Goal: Transaction & Acquisition: Subscribe to service/newsletter

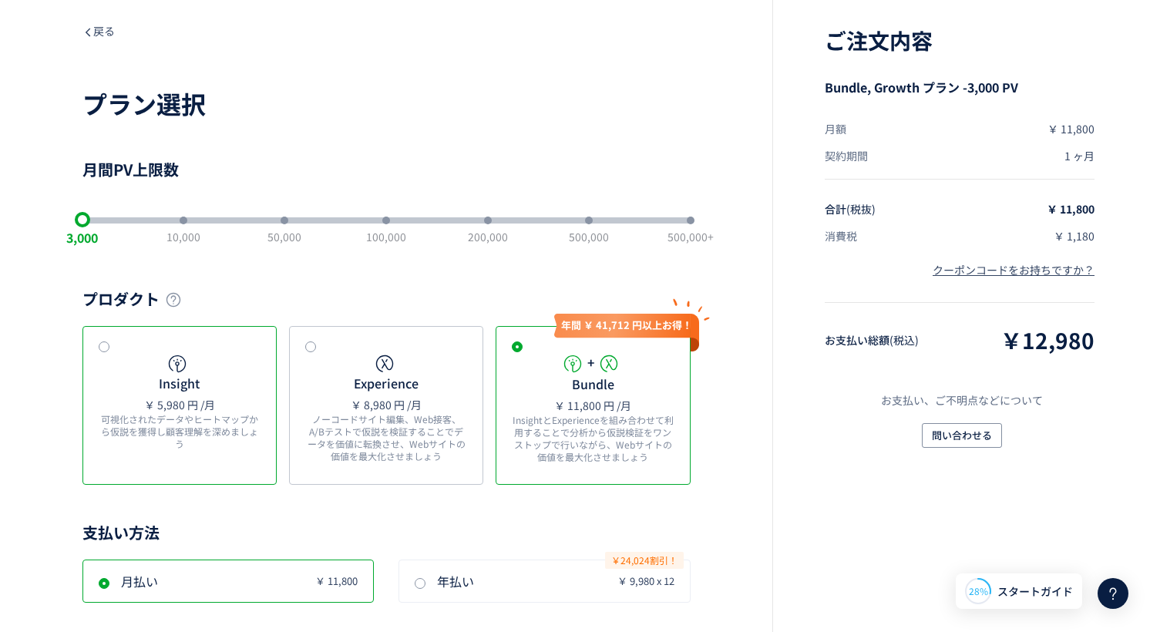
click at [220, 393] on div "Insight ￥ 5,980 円 /月 可視化されたデータやヒートマップから仮説を獲得し顧客理解を深めましょう" at bounding box center [180, 406] width 162 height 106
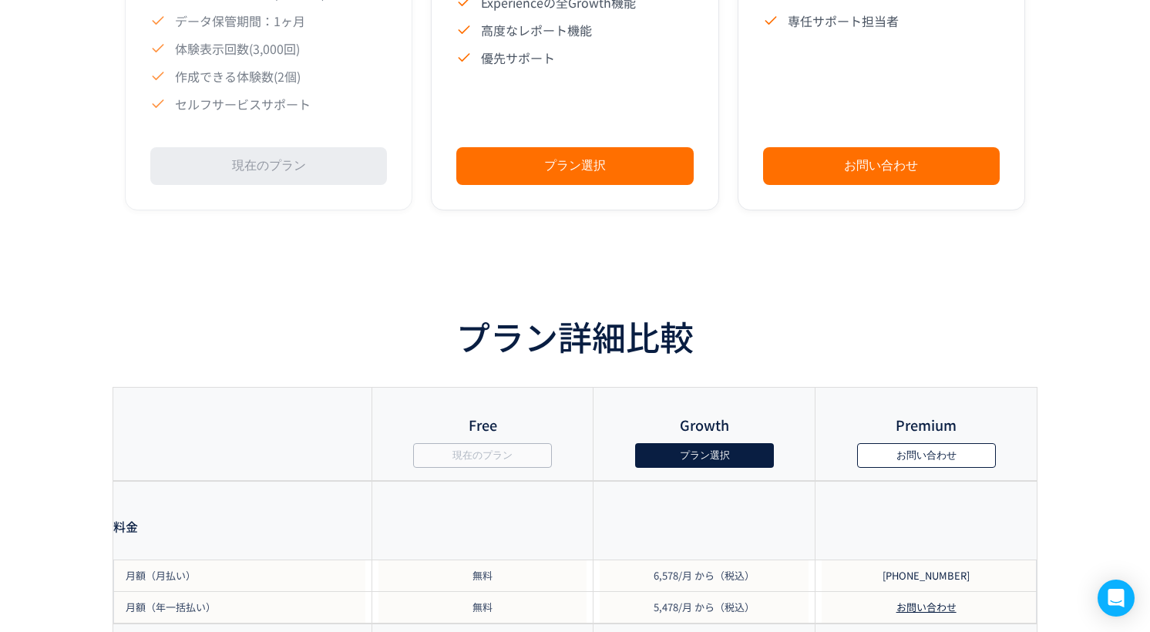
scroll to position [1233, 0]
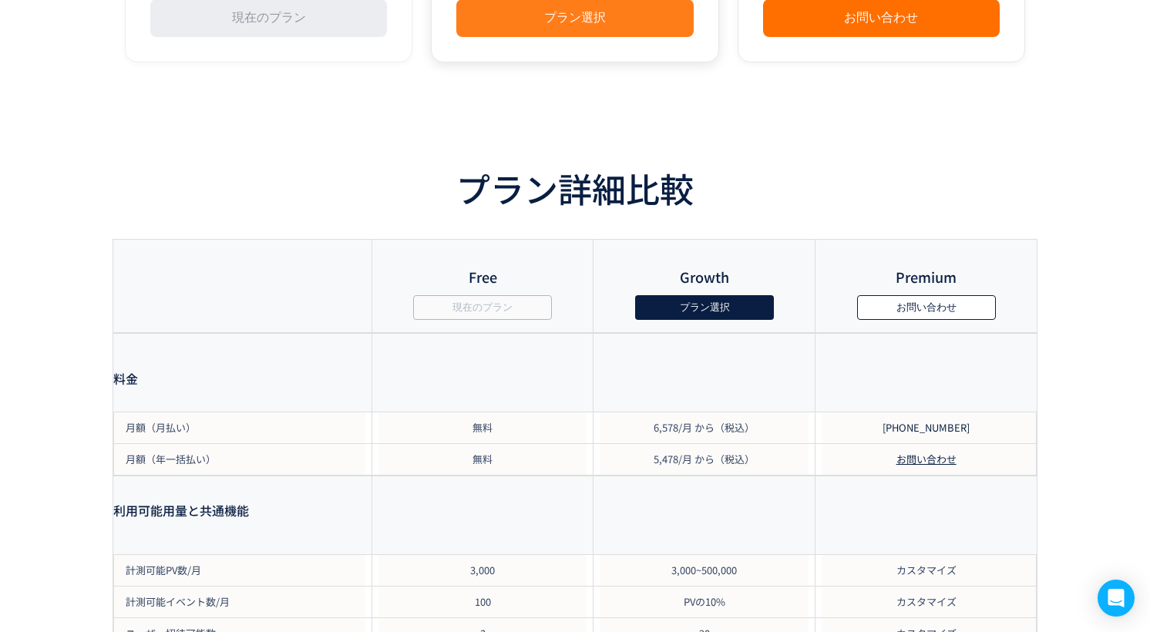
click at [631, 37] on button "プラン選択" at bounding box center [574, 18] width 237 height 38
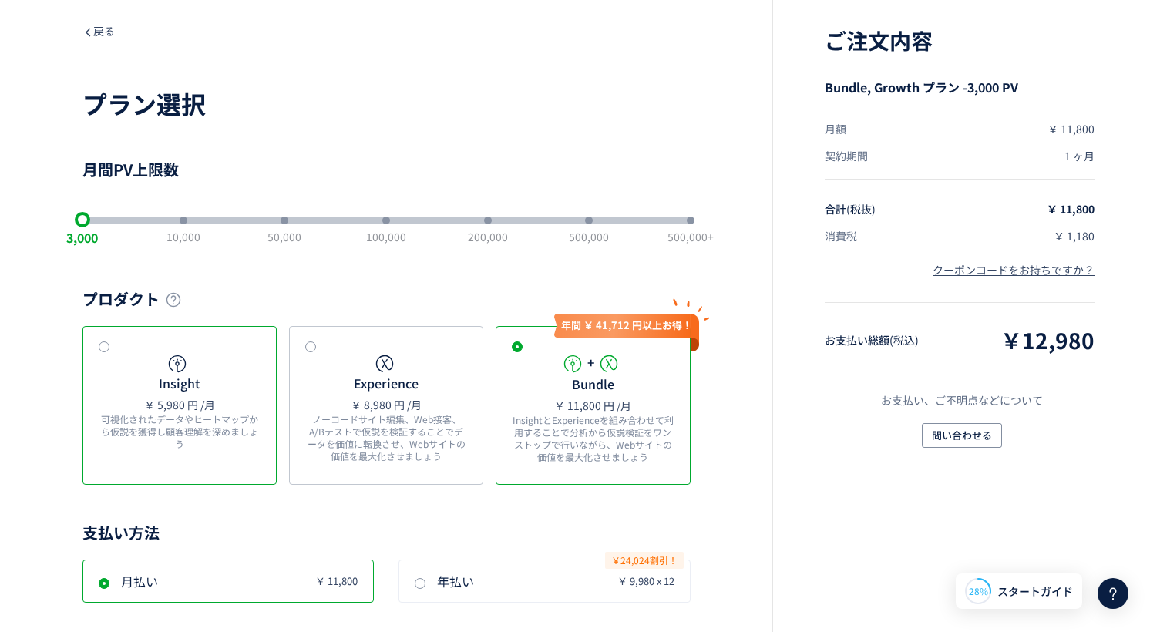
click at [183, 376] on span "Insight" at bounding box center [179, 383] width 41 height 17
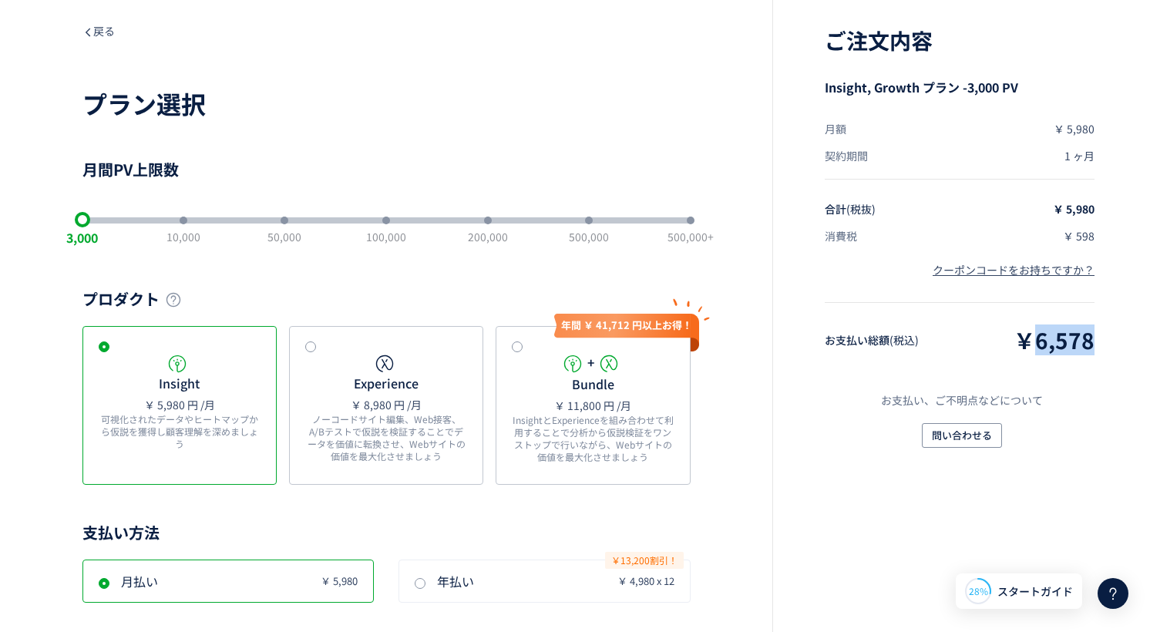
drag, startPoint x: 1109, startPoint y: 345, endPoint x: 1035, endPoint y: 350, distance: 75.0
click at [1035, 350] on div "ご注文内容 Insight, Growth プラン -3,000 PV 月額 ￥ 5,980 契約期間 1 ヶ月 合計 (税抜) ￥ 5,980 消費税 ￥ …" at bounding box center [961, 316] width 378 height 632
copy span "6,578"
click at [1121, 213] on div "ご注文内容 Insight, Growth プラン -3,000 PV 月額 ￥ 5,980 契約期間 1 ヶ月 合計 (税抜) ￥ 5,980 消費税 ￥ …" at bounding box center [961, 316] width 378 height 632
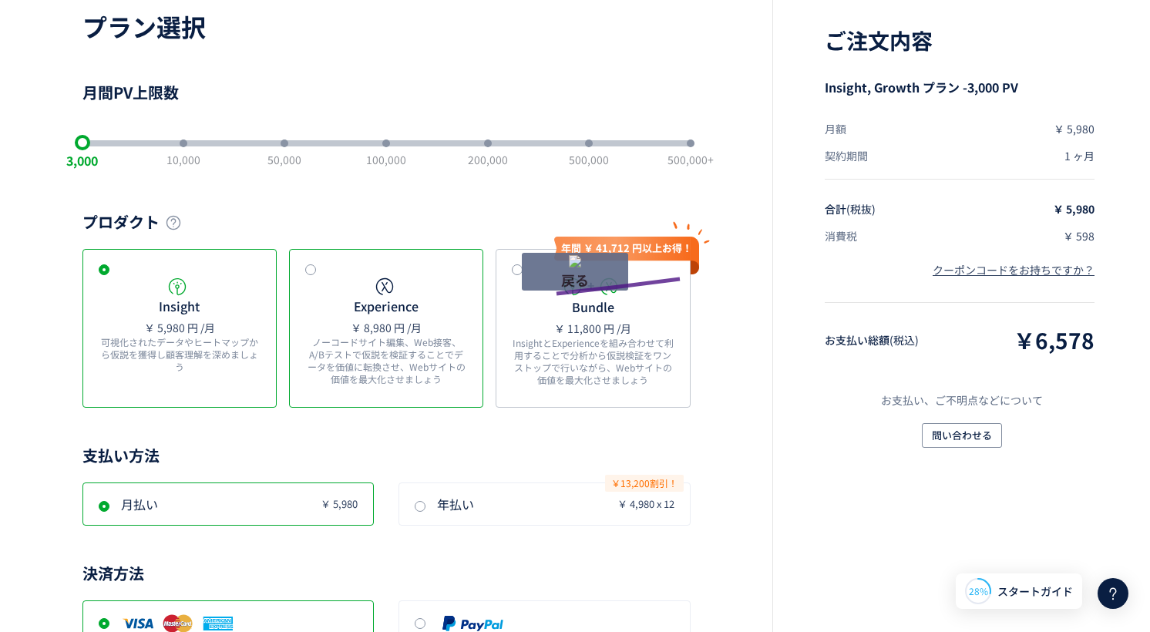
drag, startPoint x: 680, startPoint y: 279, endPoint x: 442, endPoint y: 300, distance: 239.1
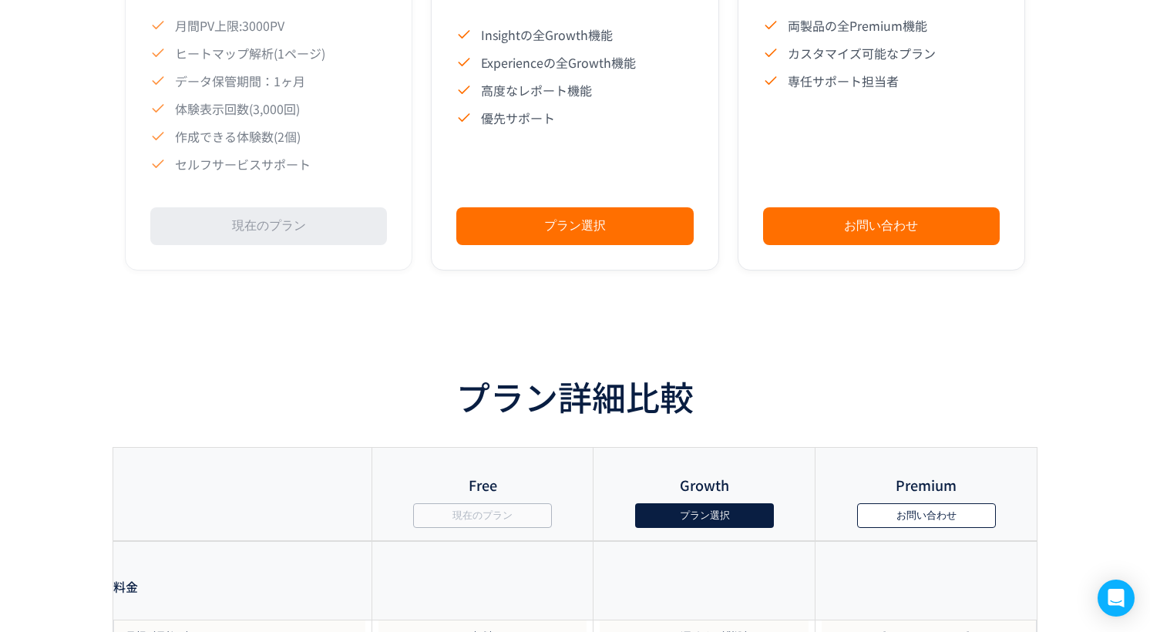
scroll to position [1156, 0]
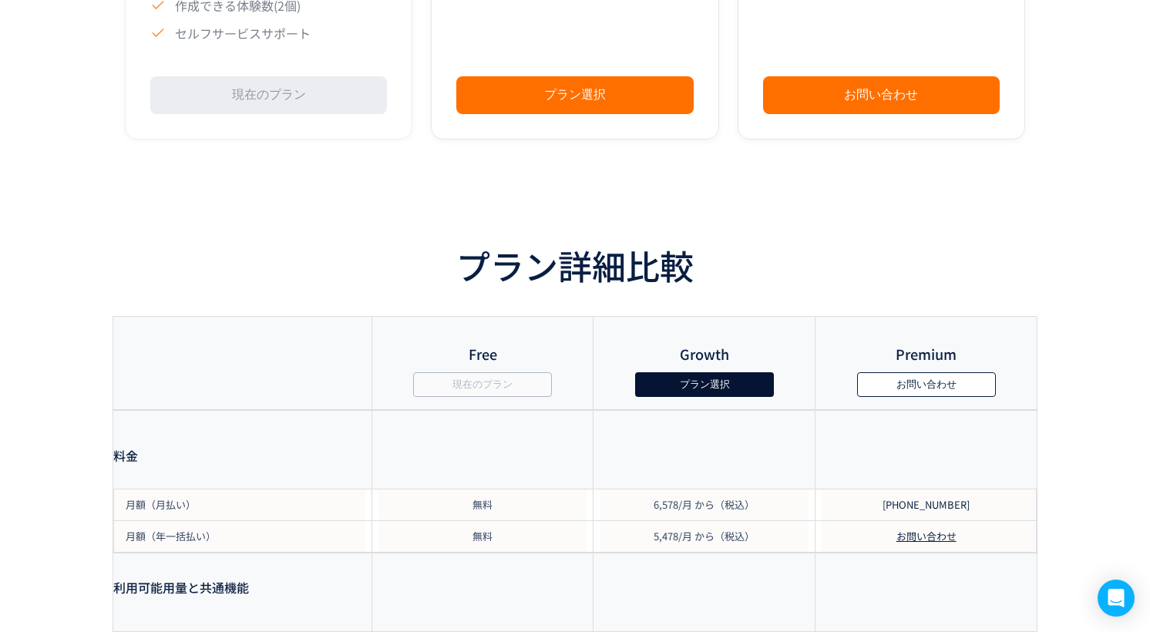
click at [726, 397] on button "プラン選択" at bounding box center [704, 384] width 139 height 25
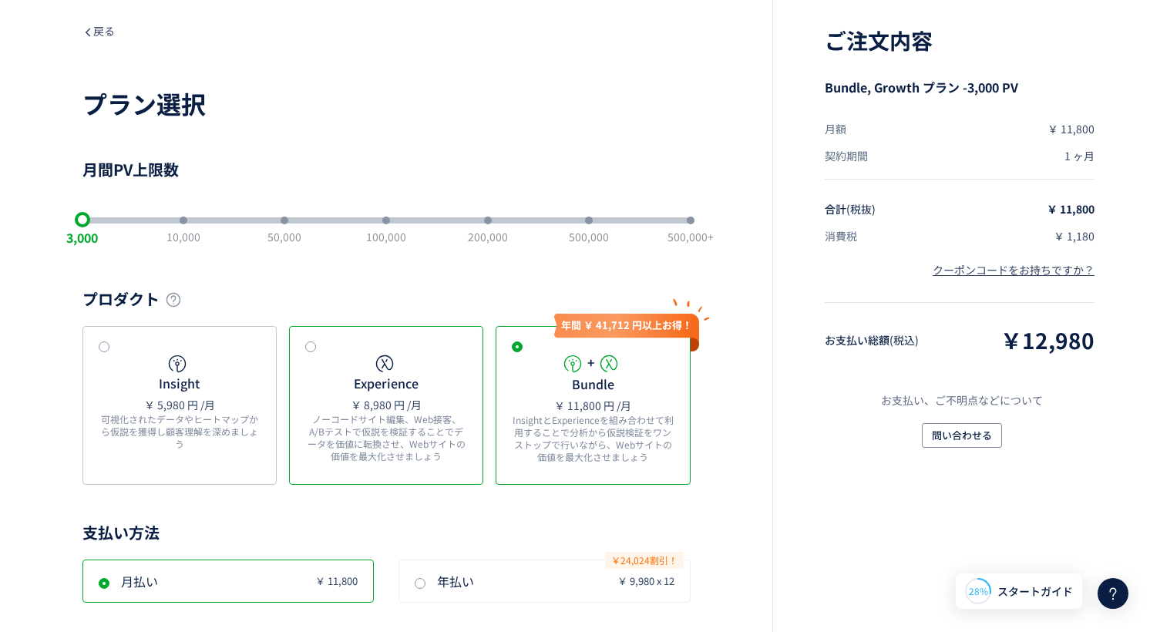
click at [402, 387] on span "Experience" at bounding box center [386, 383] width 65 height 17
click at [636, 409] on div "+ Bundle ￥ 11,800 円 /月 InsightとExperienceを組み合わせて利用することで分析から仮説検証をワンストップで行いながら、We…" at bounding box center [593, 413] width 162 height 120
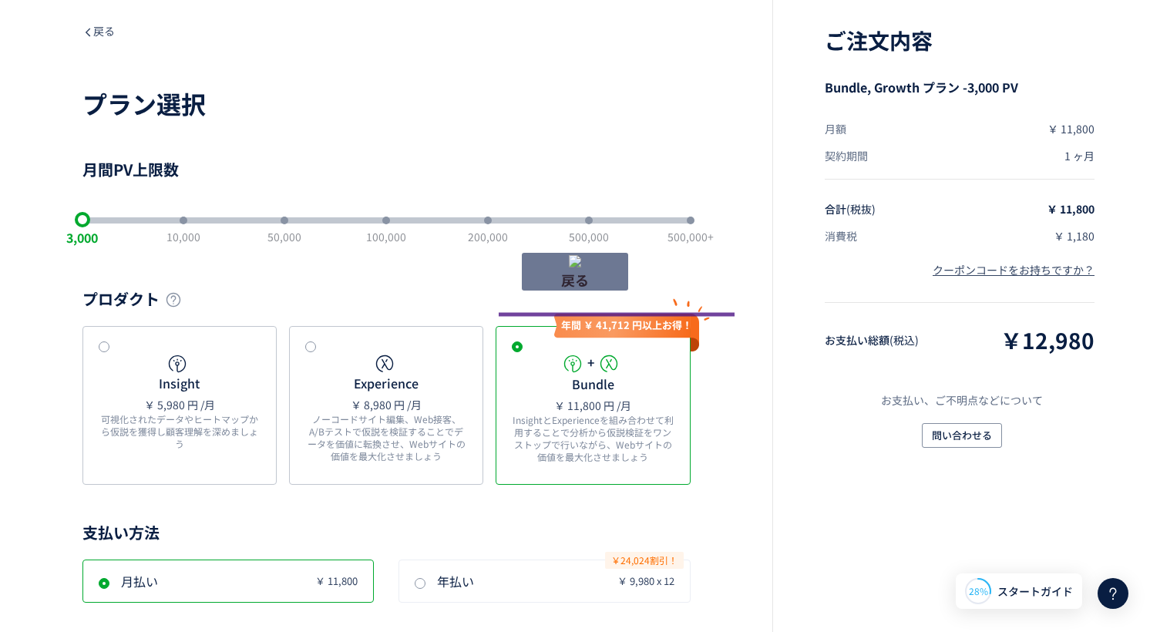
drag, startPoint x: 749, startPoint y: 315, endPoint x: 452, endPoint y: 315, distance: 296.8
drag, startPoint x: 638, startPoint y: 275, endPoint x: 708, endPoint y: 252, distance: 73.1
click at [268, 233] on div "10,000" at bounding box center [285, 236] width 34 height 15
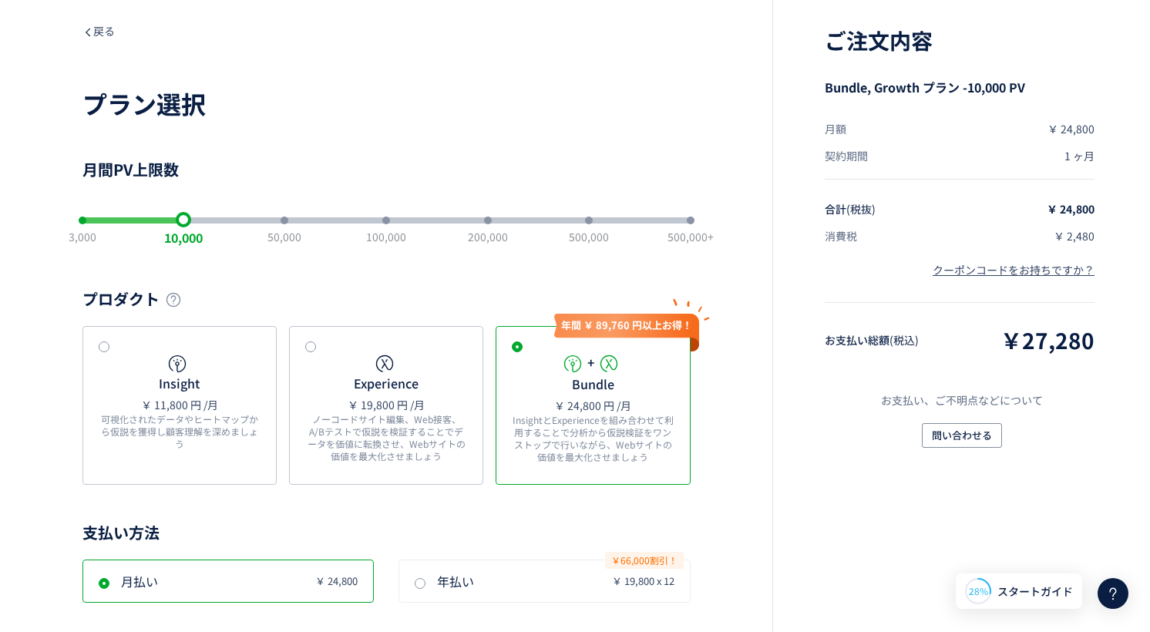
click at [366, 237] on div "50,000" at bounding box center [386, 236] width 40 height 15
drag, startPoint x: 1112, startPoint y: 348, endPoint x: 1028, endPoint y: 351, distance: 84.1
click at [1028, 351] on div "ご注文内容 Bundle, Growth プラン -50,000 PV 月額 ￥ 49,800 契約期間 1 ヶ月 合計 (税抜) ￥ 49,800 消費税 …" at bounding box center [961, 316] width 378 height 632
copy span "54,780"
click at [1127, 402] on div "ご注文内容 Bundle, Growth プラン -50,000 PV 月額 ￥ 49,800 契約期間 1 ヶ月 合計 (税抜) ￥ 49,800 消費税 …" at bounding box center [961, 316] width 378 height 632
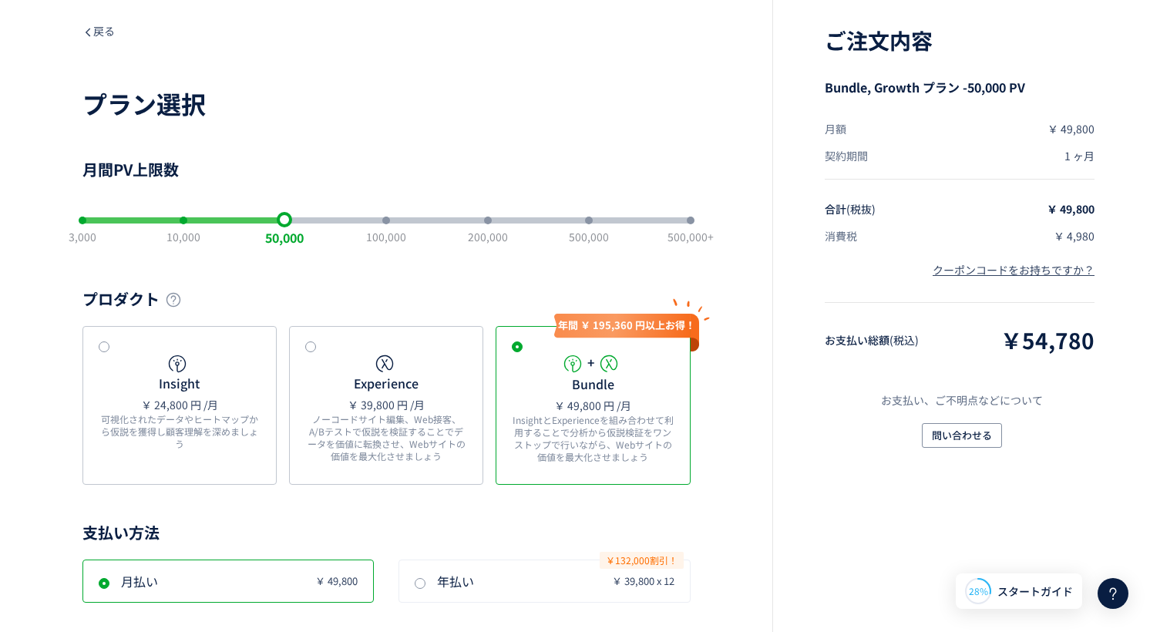
click at [693, 225] on div "戻る プラン選択 月間PV上限数 3,000 10,000 50,000 100,000 200,000 500,000 500,000+ プロダクト Ins…" at bounding box center [575, 531] width 1150 height 1063
click at [693, 221] on div "slider between 1 and 7" at bounding box center [691, 221] width 8 height 8
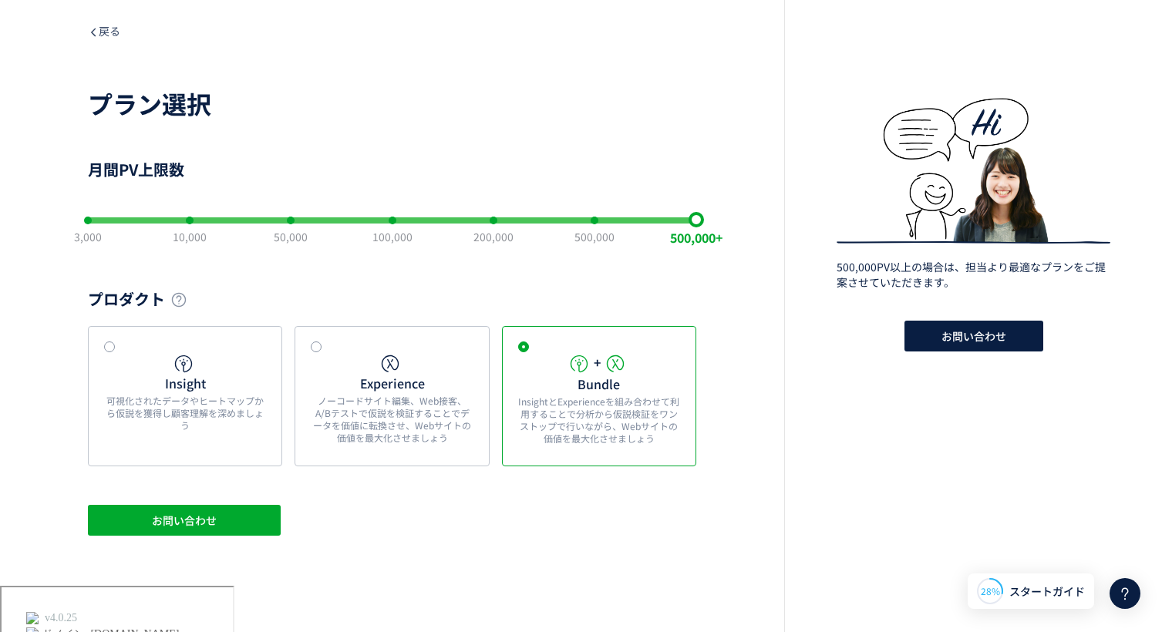
click at [599, 224] on div "3,000 10,000 50,000 100,000 200,000 500,000 500,000+" at bounding box center [392, 220] width 608 height 31
click at [692, 224] on div "slider between 1 and 7" at bounding box center [696, 221] width 8 height 8
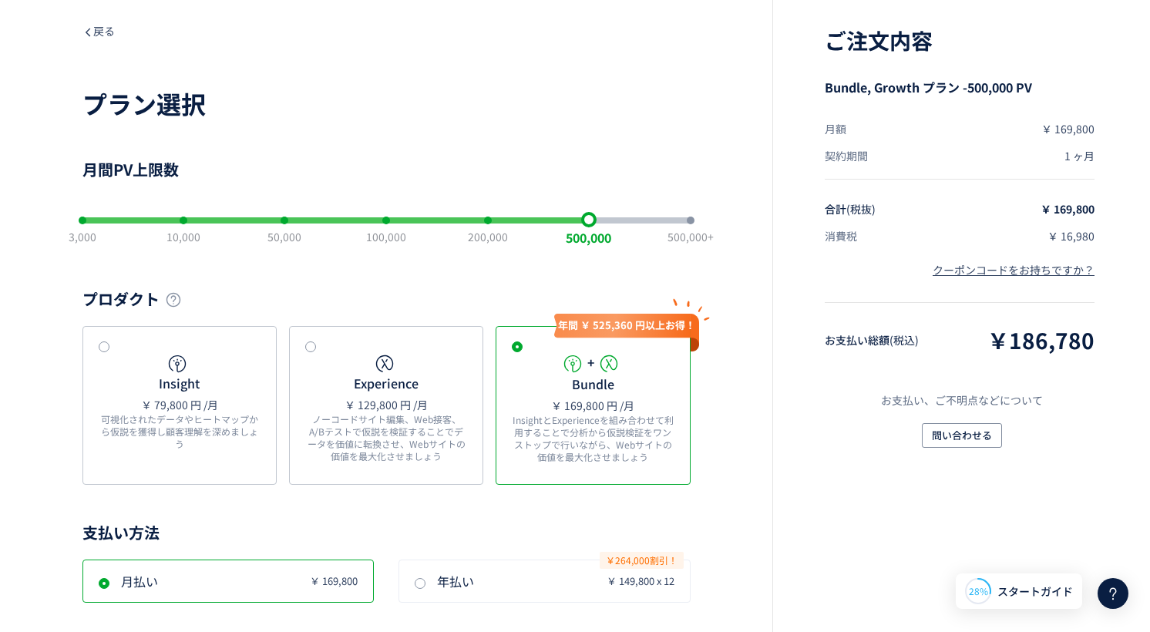
click at [382, 222] on div "slider between 1 and 7" at bounding box center [386, 221] width 8 height 8
click at [1126, 331] on div "ご注文内容 Bundle, Growth プラン -50,000 PV 月額 ￥ 49,800 契約期間 1 ヶ月 合計 (税抜) ￥ 49,800 消費税 …" at bounding box center [961, 316] width 378 height 632
click at [1126, 417] on div "ご注文内容 Bundle, Growth プラン -50,000 PV 月額 ￥ 49,800 契約期間 1 ヶ月 合計 (税抜) ￥ 49,800 消費税 …" at bounding box center [961, 316] width 378 height 632
click at [186, 224] on div "3,000 10,000 50,000 100,000 200,000 500,000 500,000+" at bounding box center [386, 220] width 608 height 31
click at [281, 221] on div "slider between 1 and 7" at bounding box center [285, 221] width 8 height 8
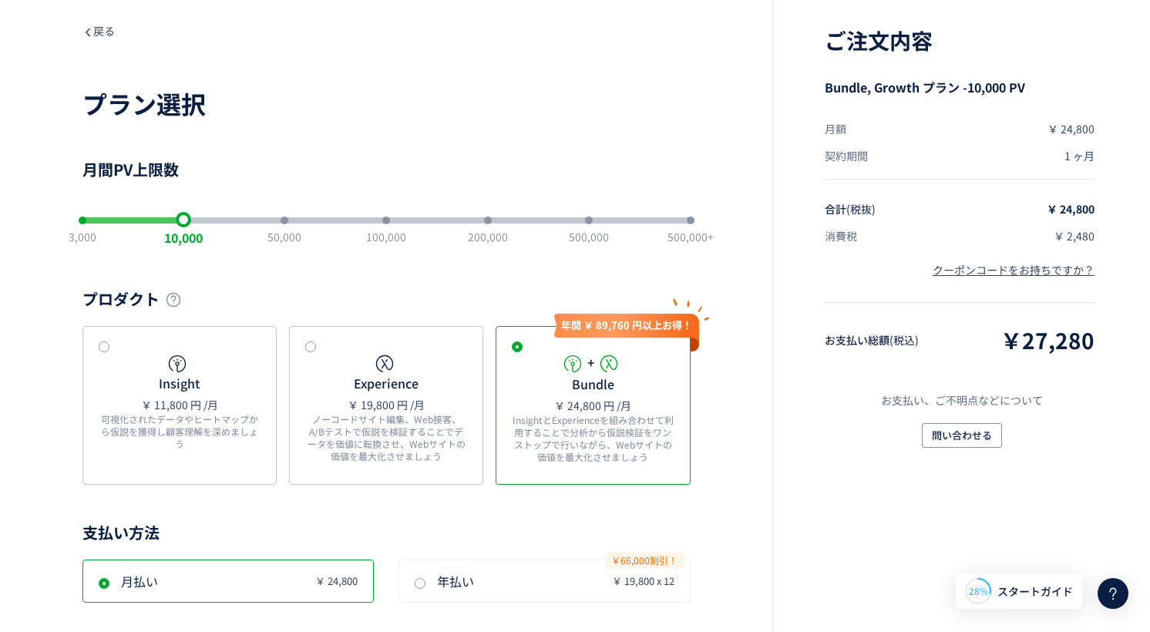
click at [382, 222] on div "slider between 1 and 7" at bounding box center [386, 221] width 8 height 8
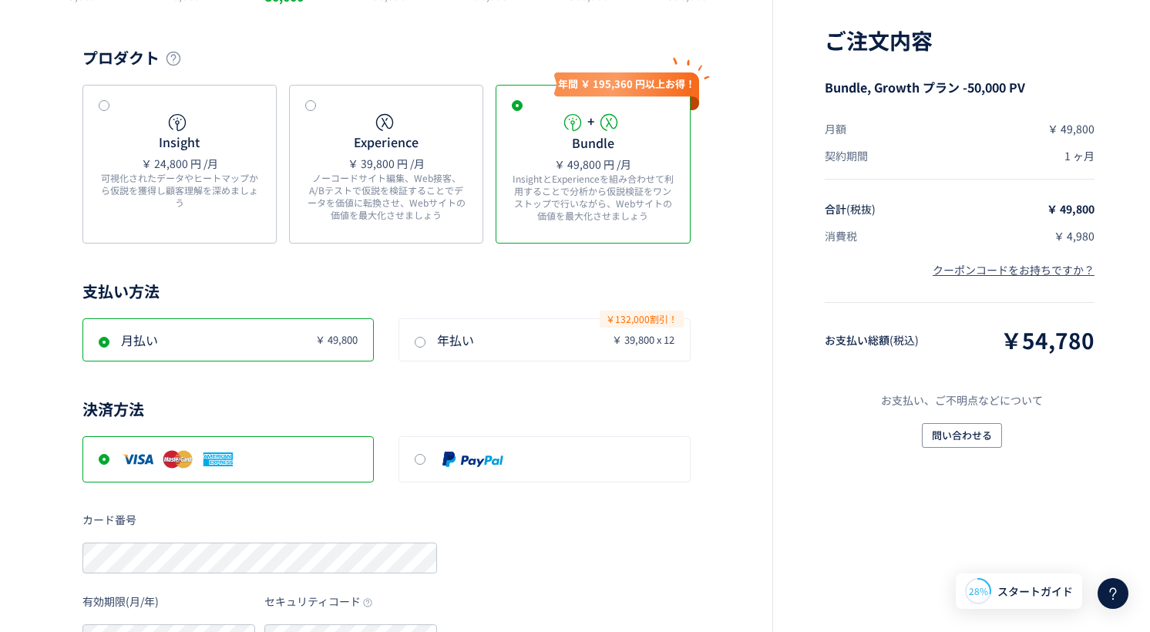
scroll to position [46, 0]
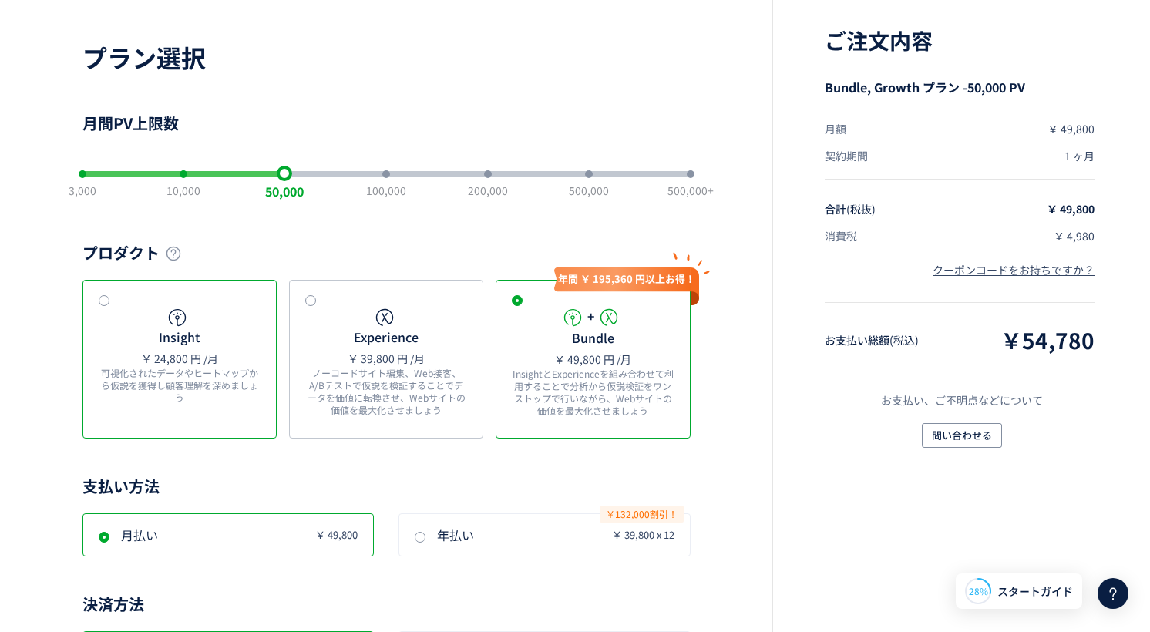
click at [228, 335] on div "Insight ￥ 24,800 円 /月 可視化されたデータやヒートマップから仮説を獲得し顧客理解を深めましょう" at bounding box center [180, 360] width 162 height 106
click at [187, 179] on div "3,000 10,000 50,000 100,000 200,000 500,000 500,000+" at bounding box center [386, 174] width 608 height 31
click at [281, 174] on div "slider between 1 and 7" at bounding box center [285, 174] width 8 height 8
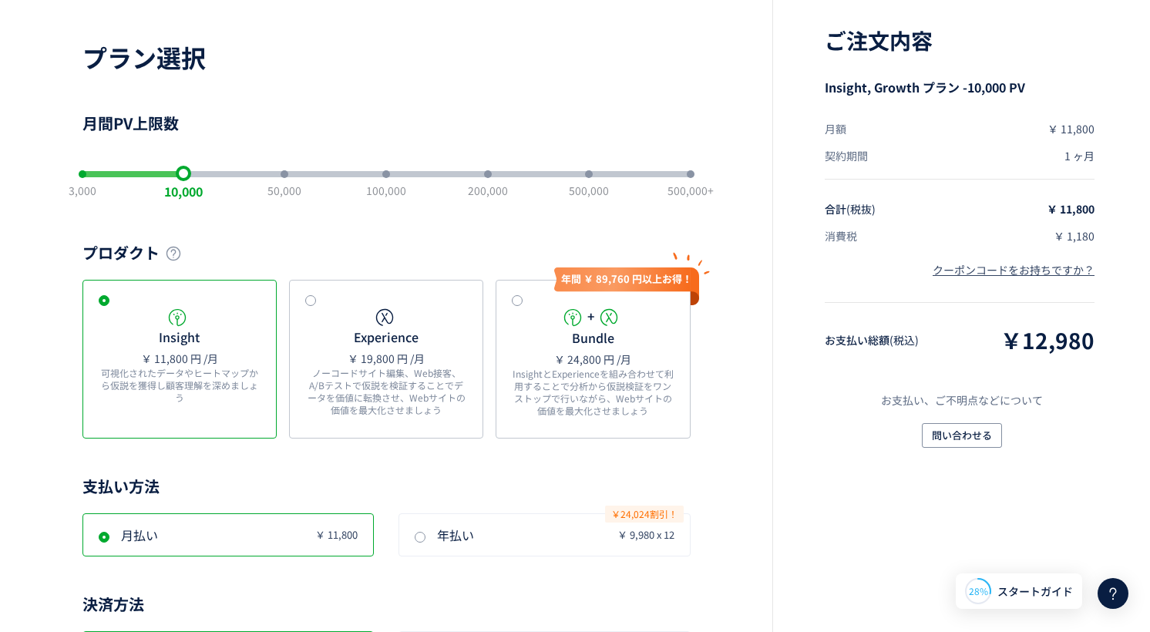
click at [382, 176] on div "slider between 1 and 7" at bounding box center [386, 174] width 8 height 8
click at [1109, 179] on div "ご注文内容 Insight, Growth プラン -50,000 PV 月額 ￥ 24,800 契約期間 1 ヶ月 合計 (税抜) ￥ 24,800 消費税…" at bounding box center [961, 316] width 378 height 632
click at [1127, 150] on div "ご注文内容 Insight, Growth プラン -50,000 PV 月額 ￥ 24,800 契約期間 1 ヶ月 合計 (税抜) ￥ 24,800 消費税…" at bounding box center [961, 316] width 378 height 632
drag, startPoint x: 1098, startPoint y: 341, endPoint x: 1021, endPoint y: 339, distance: 77.1
click at [1021, 339] on div "ご注文内容 Insight, Growth プラン -50,000 PV 月額 ￥ 24,800 契約期間 1 ヶ月 合計 (税抜) ￥ 24,800 消費税…" at bounding box center [961, 316] width 378 height 632
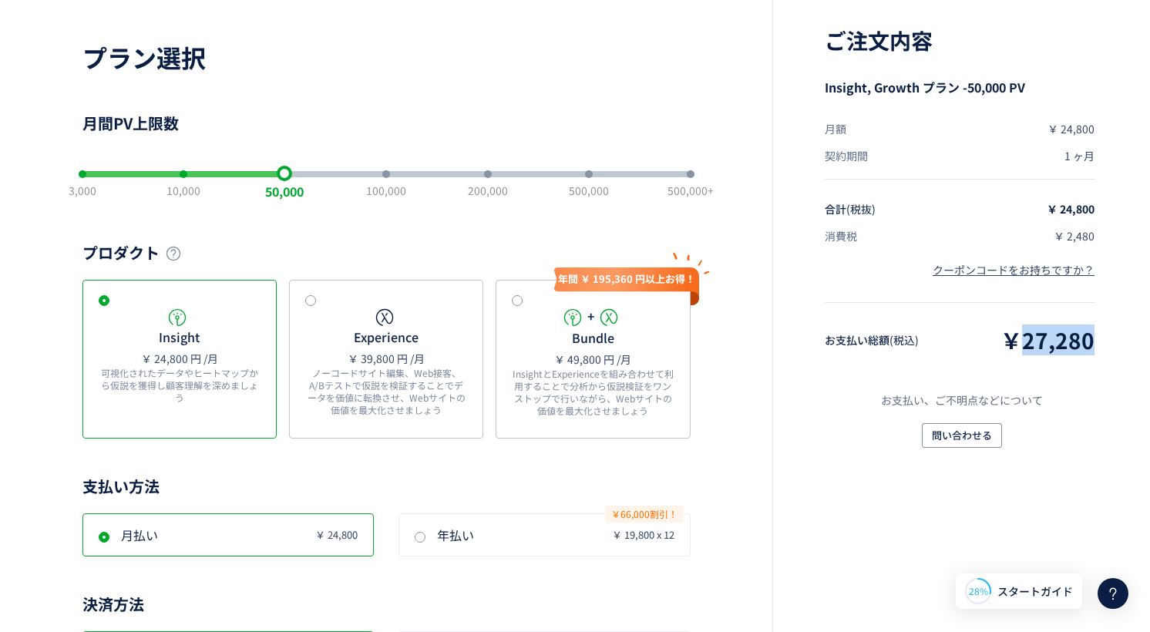
copy span "27,280"
drag, startPoint x: 633, startPoint y: 267, endPoint x: 869, endPoint y: 463, distance: 306.6
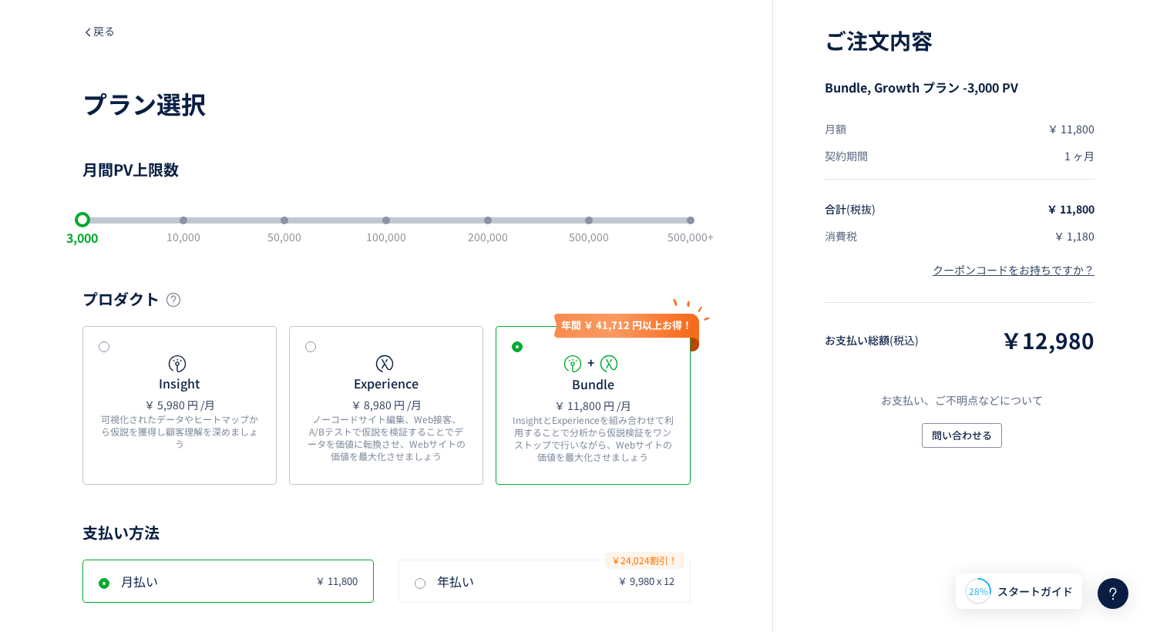
click at [288, 223] on div "3,000 10,000 50,000 100,000 200,000 500,000 500,000+" at bounding box center [386, 220] width 608 height 6
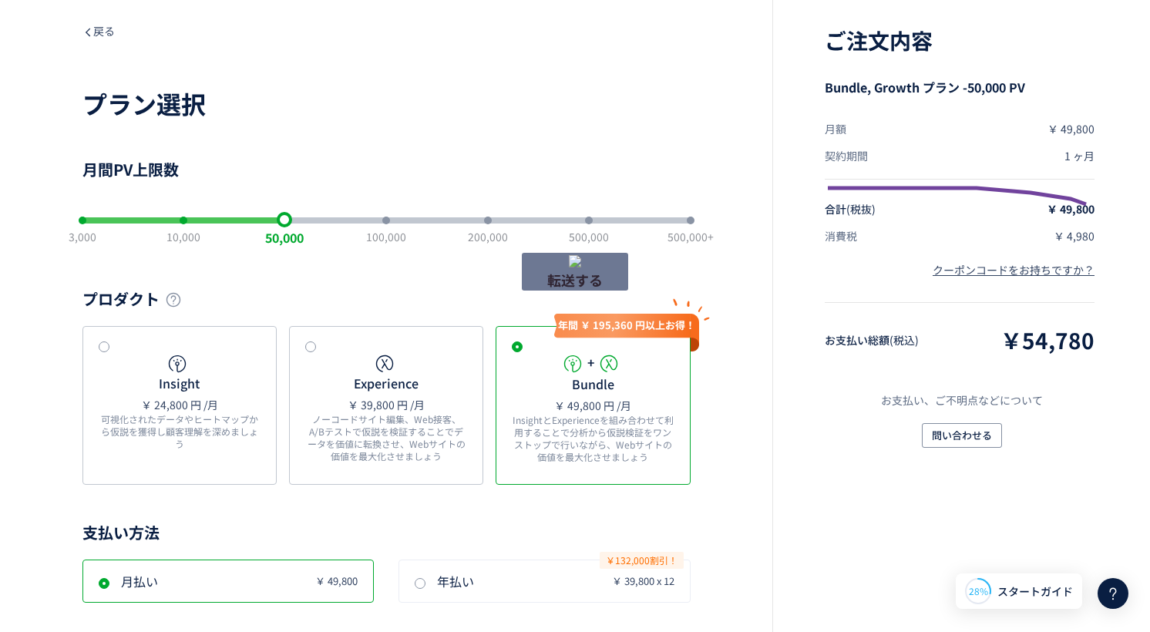
drag, startPoint x: 823, startPoint y: 188, endPoint x: 1097, endPoint y: 366, distance: 326.5
